Goal: Find specific page/section: Find specific page/section

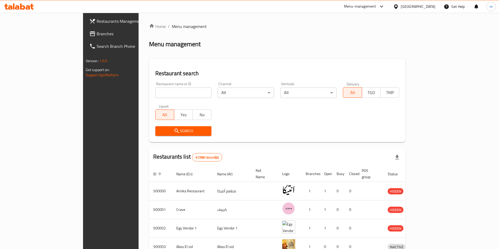
drag, startPoint x: 36, startPoint y: 33, endPoint x: 49, endPoint y: 41, distance: 15.0
click at [97, 33] on span "Branches" at bounding box center [129, 34] width 65 height 6
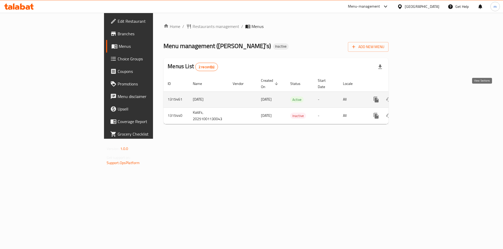
click at [417, 97] on icon "enhanced table" at bounding box center [414, 100] width 6 height 6
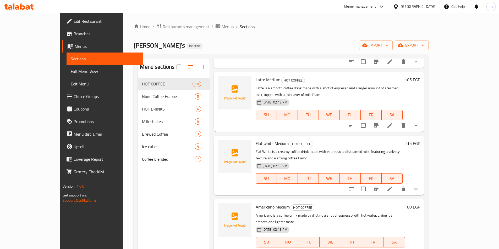
scroll to position [157, 0]
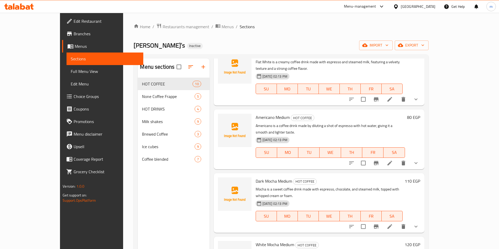
click at [170, 194] on div "Menu sections HOT COFFEE 10 None Coffee Frappe 5 HOT DRINKS 4 Milk shakes 9 Bre…" at bounding box center [173, 183] width 71 height 249
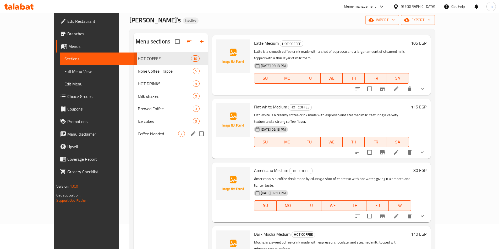
scroll to position [73, 0]
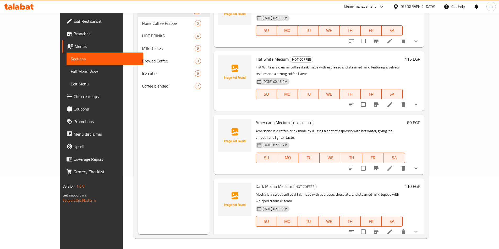
click at [150, 175] on div "Menu sections HOT COFFEE 10 None Coffee Frappe 5 HOT DRINKS 4 Milk shakes 9 Bre…" at bounding box center [173, 109] width 71 height 249
